Goal: Information Seeking & Learning: Check status

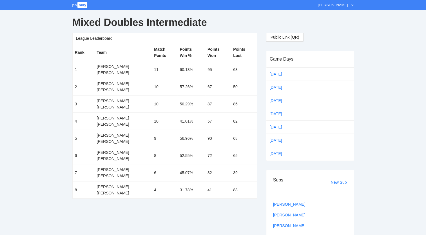
click at [75, 4] on span "pb" at bounding box center [74, 5] width 5 height 4
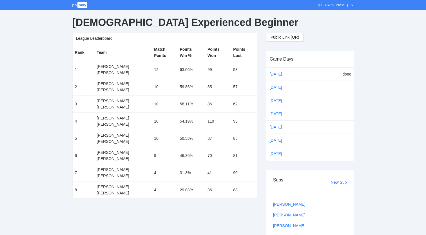
click at [75, 5] on span "pb" at bounding box center [74, 5] width 5 height 4
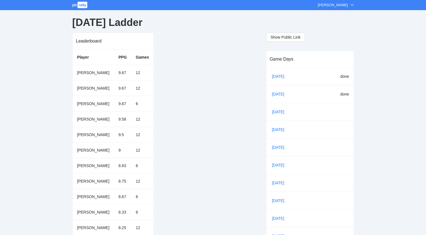
click at [275, 94] on link "[DATE]" at bounding box center [280, 94] width 19 height 8
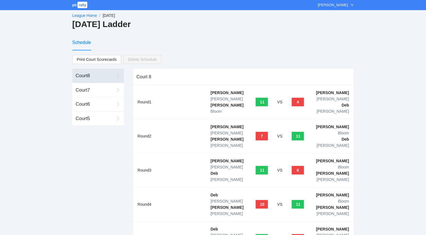
click at [84, 117] on div "Court 5" at bounding box center [95, 118] width 38 height 7
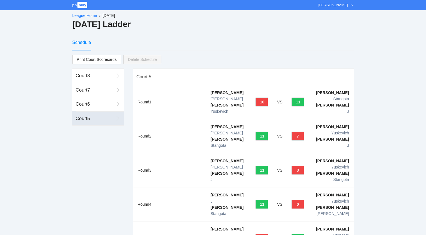
click at [82, 103] on div "Court 6" at bounding box center [95, 104] width 38 height 7
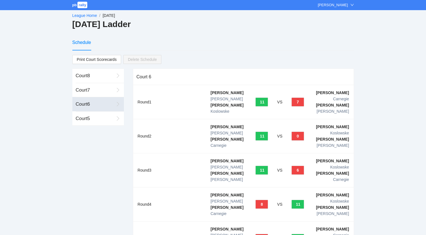
click at [81, 16] on link "League Home" at bounding box center [84, 15] width 25 height 5
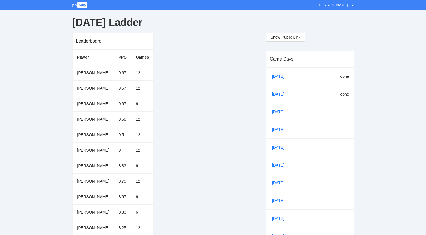
click at [76, 3] on span "pb" at bounding box center [74, 5] width 5 height 4
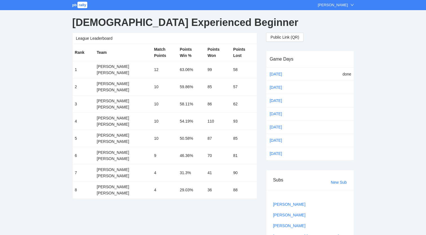
click at [74, 4] on span "pb" at bounding box center [74, 5] width 5 height 4
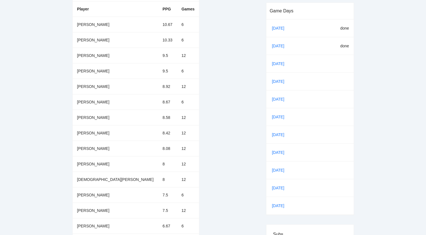
scroll to position [48, 0]
click at [277, 45] on link "[DATE]" at bounding box center [280, 45] width 19 height 8
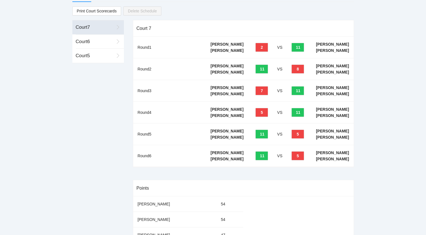
click at [85, 41] on div "Court 6" at bounding box center [95, 41] width 38 height 7
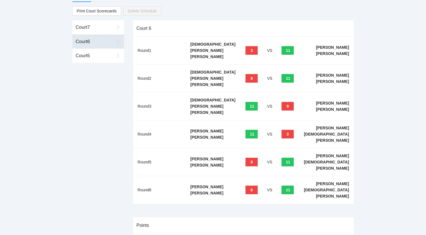
click at [85, 55] on div "Court 5" at bounding box center [95, 55] width 38 height 7
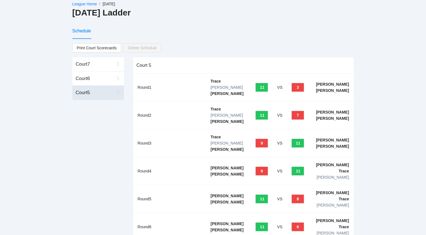
scroll to position [11, 0]
click at [79, 31] on div "Schedule" at bounding box center [81, 31] width 19 height 7
click at [83, 31] on div "Schedule" at bounding box center [81, 31] width 19 height 7
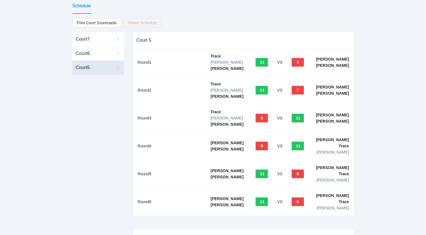
scroll to position [37, 0]
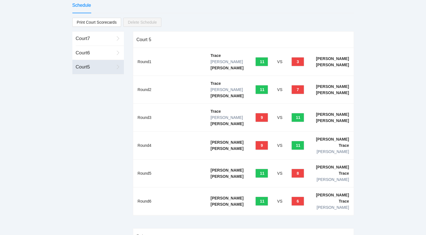
click at [83, 38] on div "Court 7" at bounding box center [95, 38] width 38 height 7
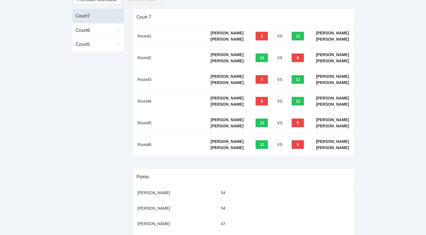
scroll to position [59, 0]
click at [81, 32] on div "Court 6" at bounding box center [95, 30] width 38 height 7
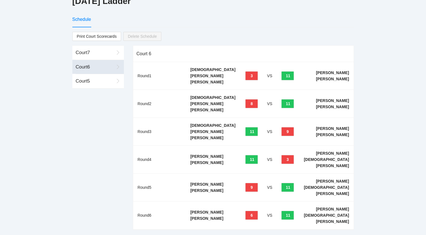
scroll to position [0, 0]
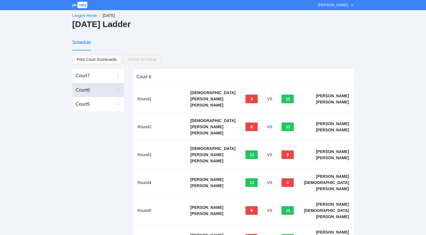
click at [79, 41] on div "Schedule" at bounding box center [81, 42] width 19 height 7
click at [86, 14] on link "League Home" at bounding box center [84, 15] width 25 height 5
